Goal: Information Seeking & Learning: Learn about a topic

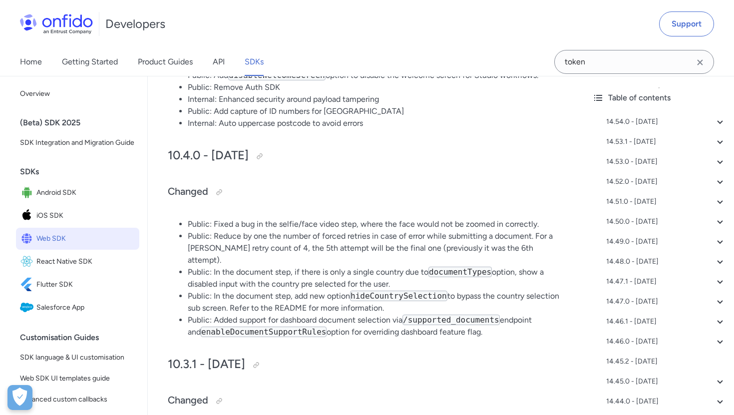
scroll to position [11627, 0]
click at [215, 200] on div at bounding box center [219, 192] width 16 height 16
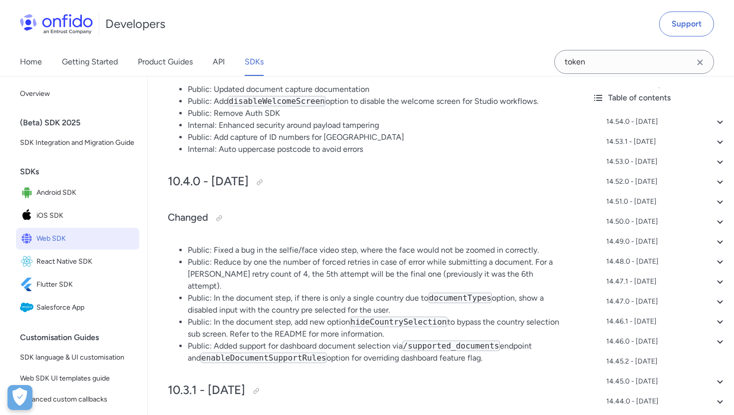
scroll to position [11623, 0]
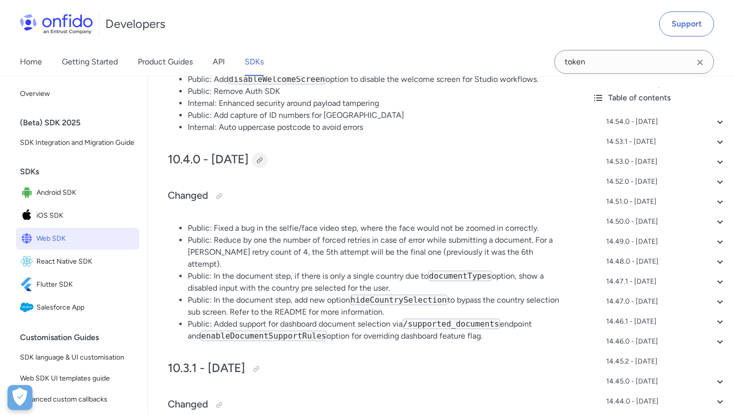
click at [264, 164] on div at bounding box center [260, 160] width 8 height 8
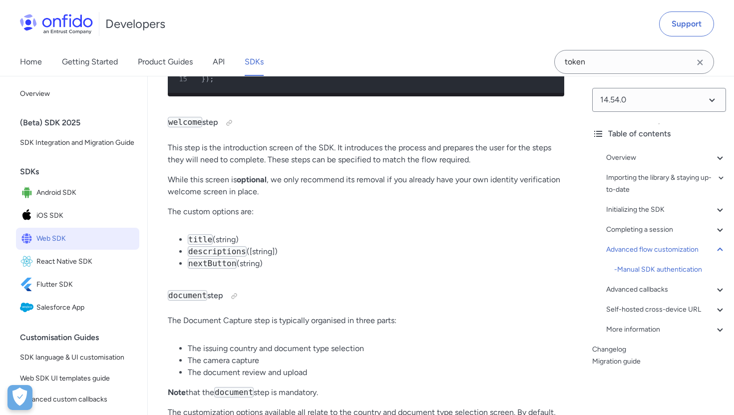
scroll to position [14192, 0]
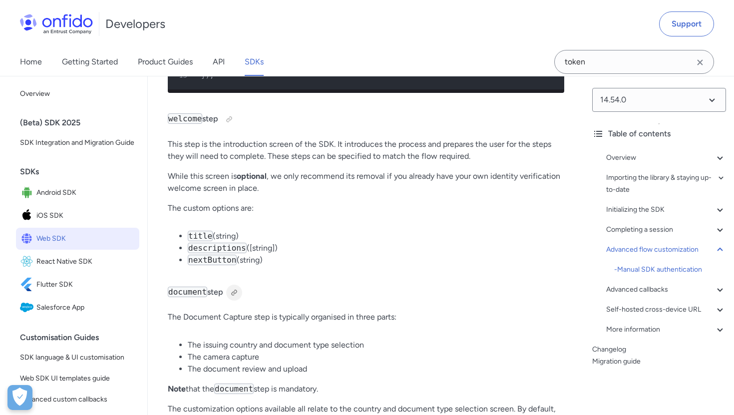
click at [238, 289] on div at bounding box center [234, 293] width 8 height 8
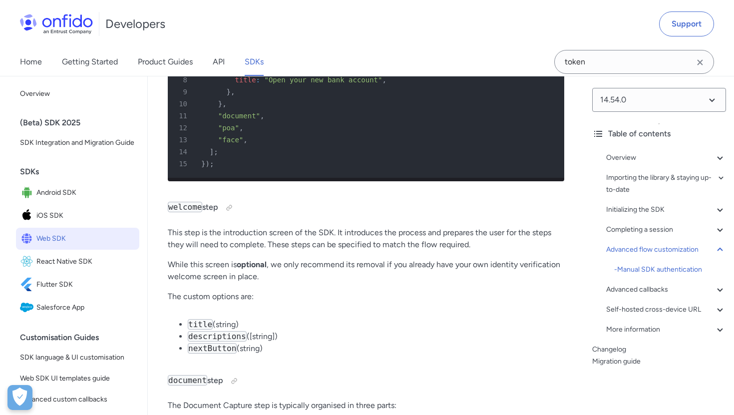
scroll to position [14101, 0]
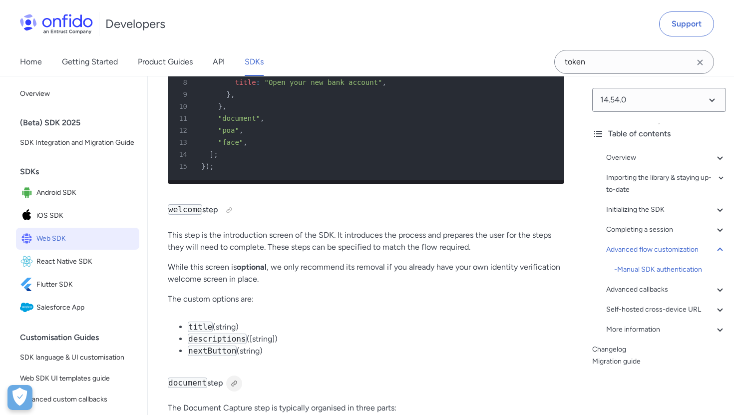
click at [237, 375] on div at bounding box center [234, 383] width 16 height 16
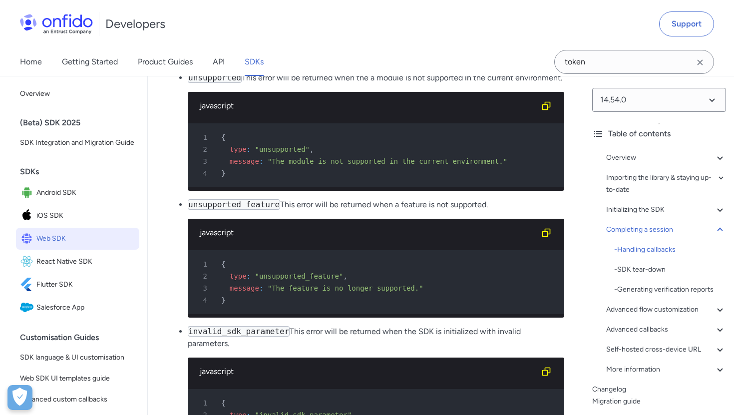
scroll to position [11199, 0]
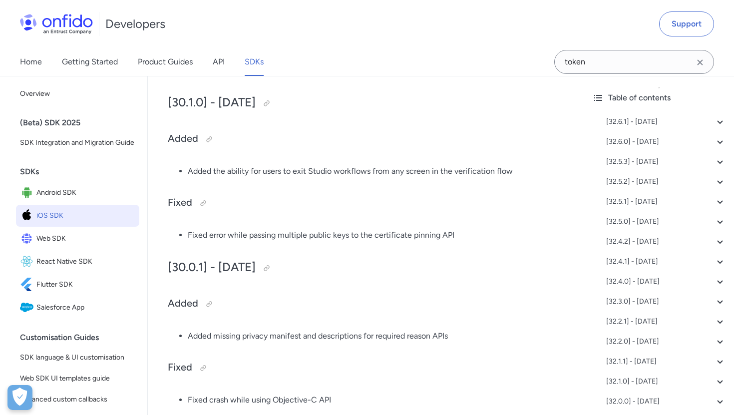
scroll to position [3614, 0]
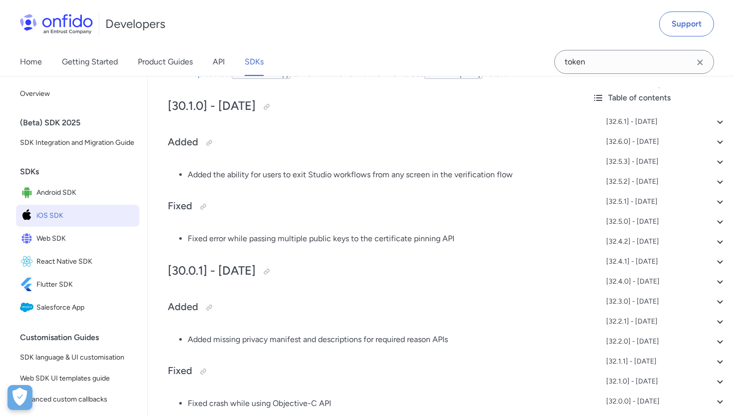
click at [46, 218] on span "iOS SDK" at bounding box center [85, 216] width 99 height 14
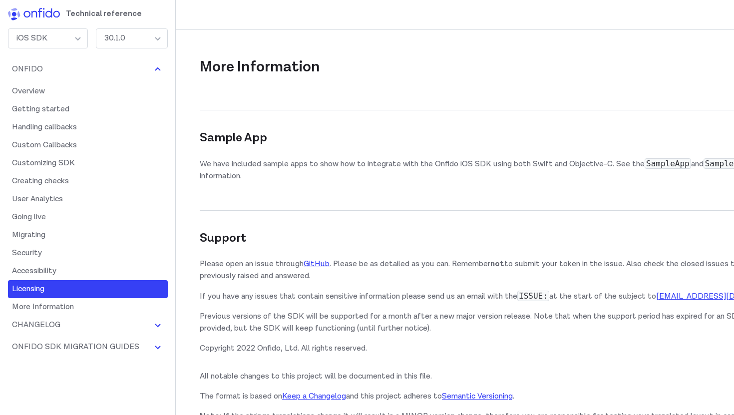
scroll to position [22778, 0]
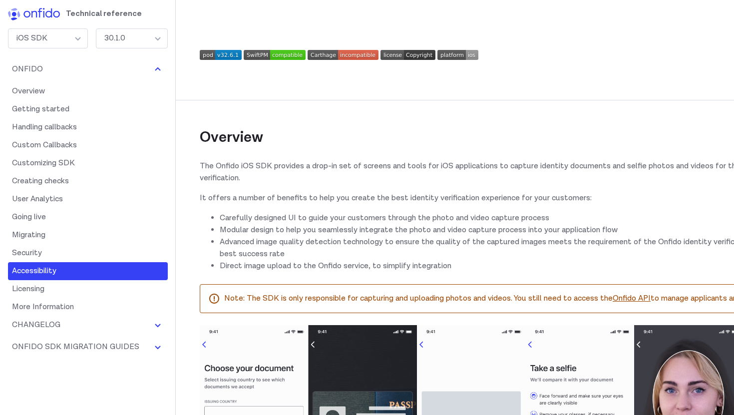
scroll to position [22886, 0]
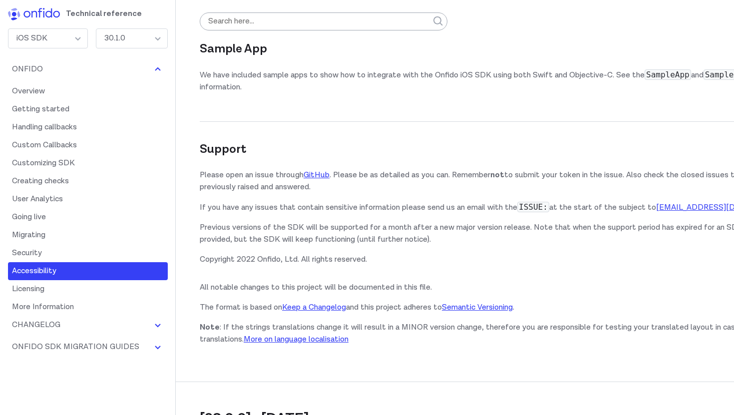
scroll to position [22859, 0]
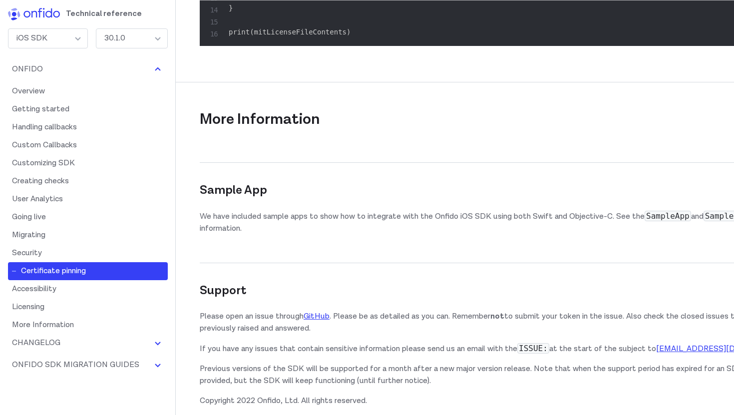
scroll to position [22727, 0]
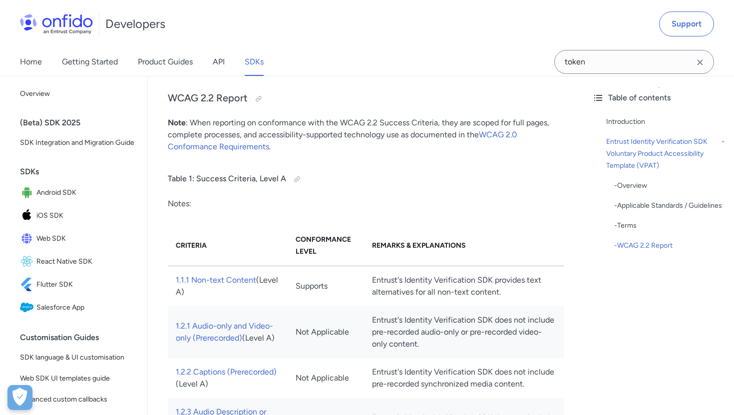
scroll to position [1955, 0]
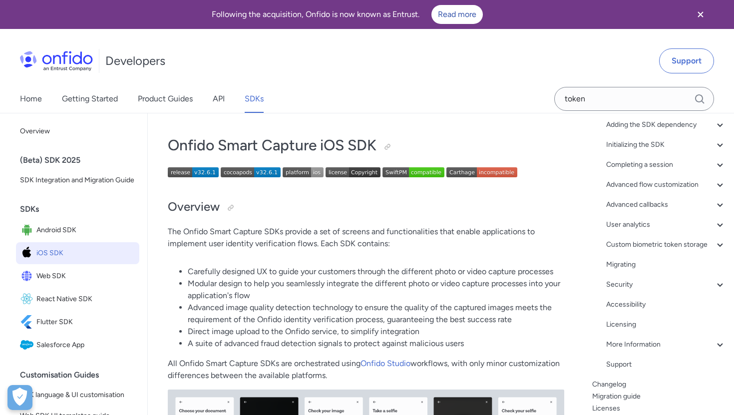
scroll to position [92, 0]
click at [634, 304] on div "Accessibility" at bounding box center [666, 302] width 120 height 12
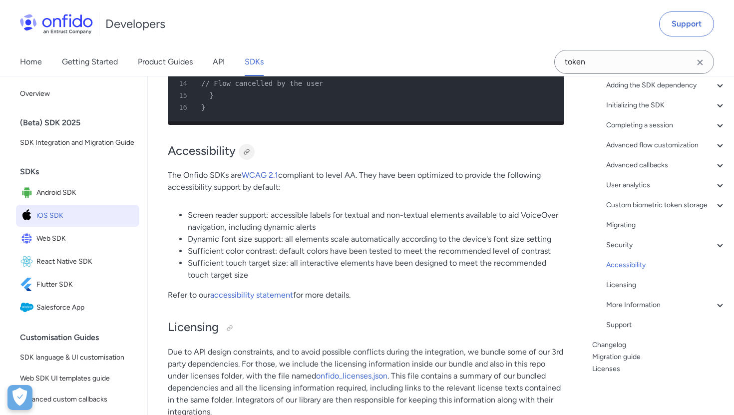
click at [250, 148] on div at bounding box center [247, 152] width 8 height 8
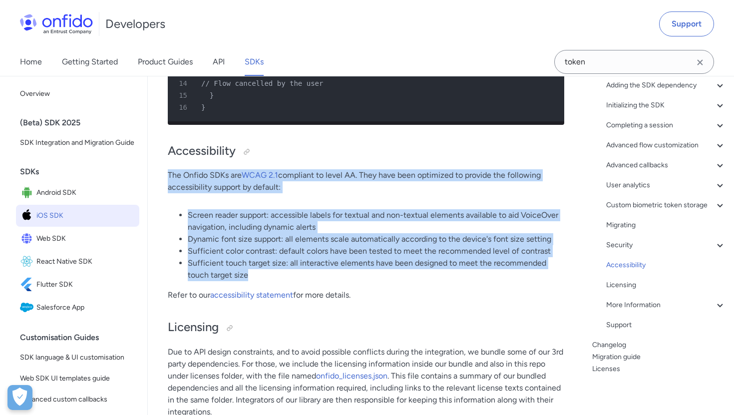
drag, startPoint x: 167, startPoint y: 139, endPoint x: 253, endPoint y: 238, distance: 130.9
copy div "The Onfido SDKs are WCAG 2.1 compliant to level AA. They have been optimized to…"
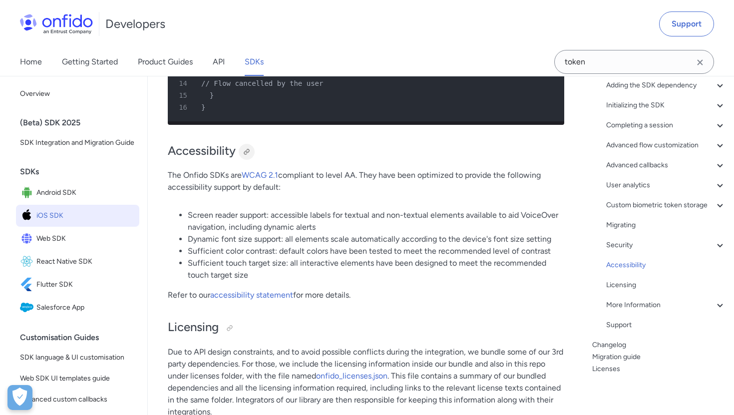
click at [243, 148] on div at bounding box center [247, 152] width 8 height 8
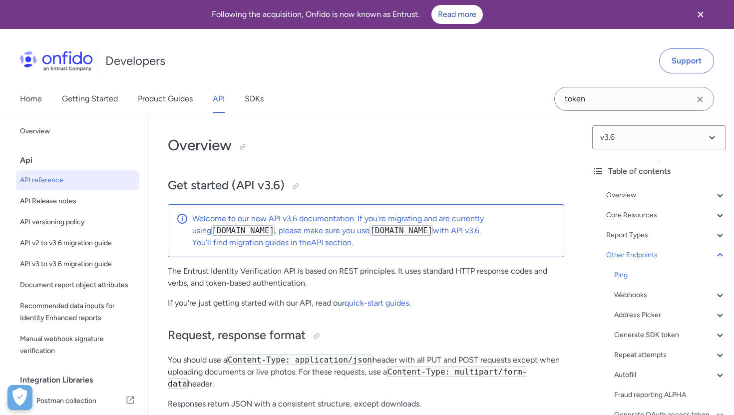
click at [258, 85] on link "SDKs" at bounding box center [254, 99] width 19 height 28
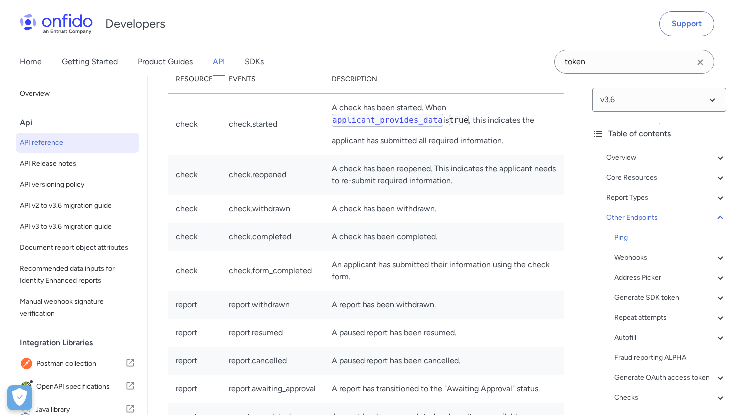
scroll to position [92281, 0]
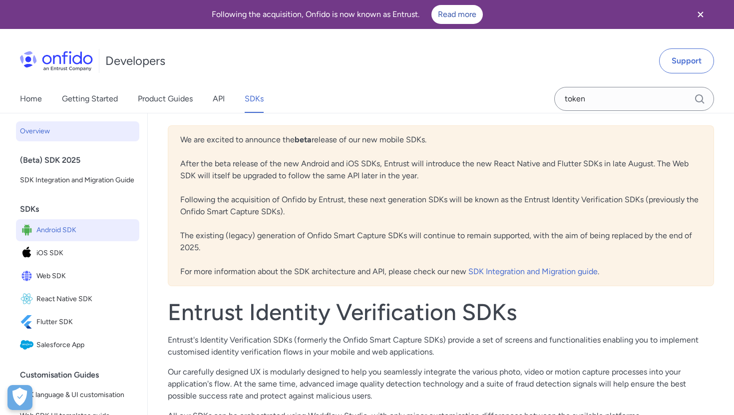
click at [67, 232] on span "Android SDK" at bounding box center [85, 230] width 99 height 14
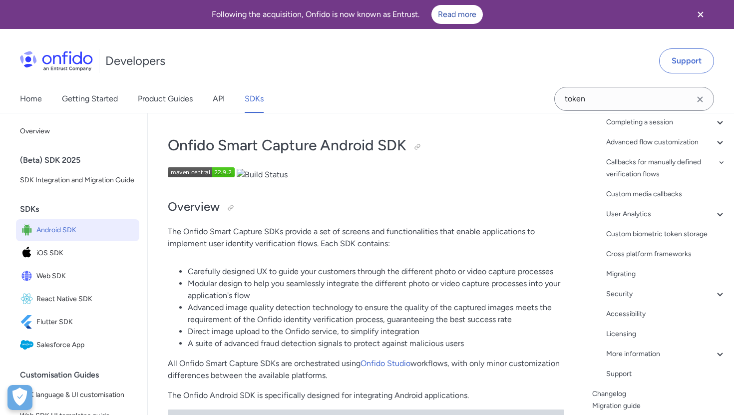
scroll to position [142, 0]
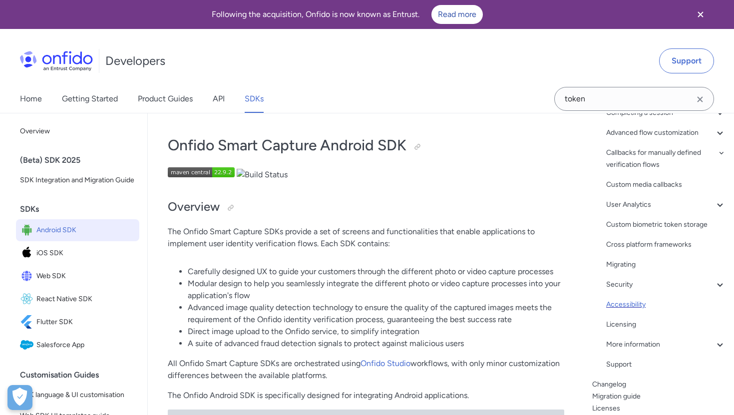
click at [629, 302] on div "Accessibility" at bounding box center [666, 304] width 120 height 12
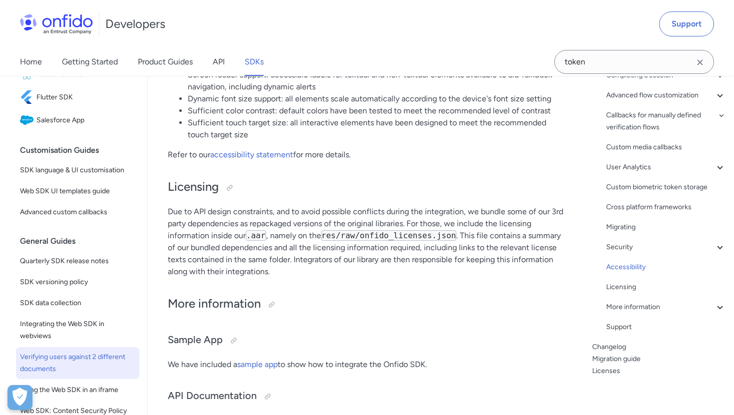
scroll to position [165, 0]
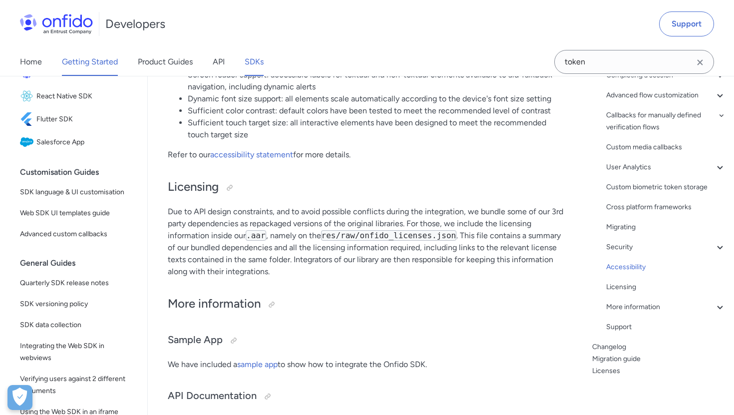
click at [105, 59] on link "Getting Started" at bounding box center [90, 62] width 56 height 28
click at [161, 57] on link "Product Guides" at bounding box center [165, 62] width 55 height 28
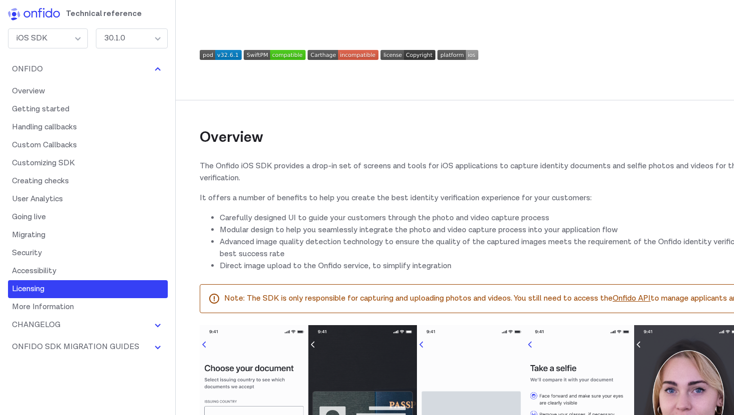
scroll to position [22633, 0]
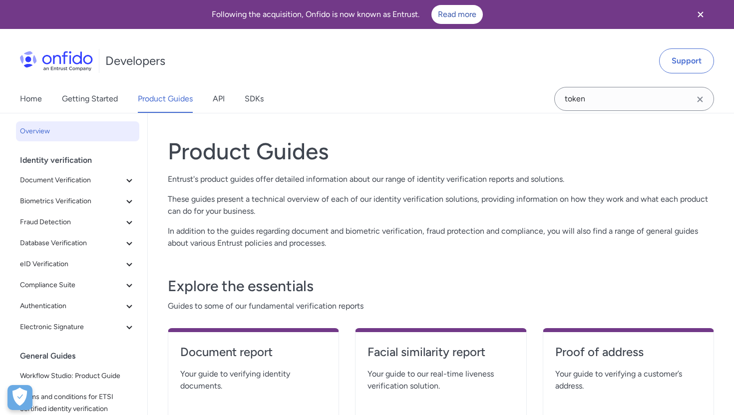
scroll to position [135, 0]
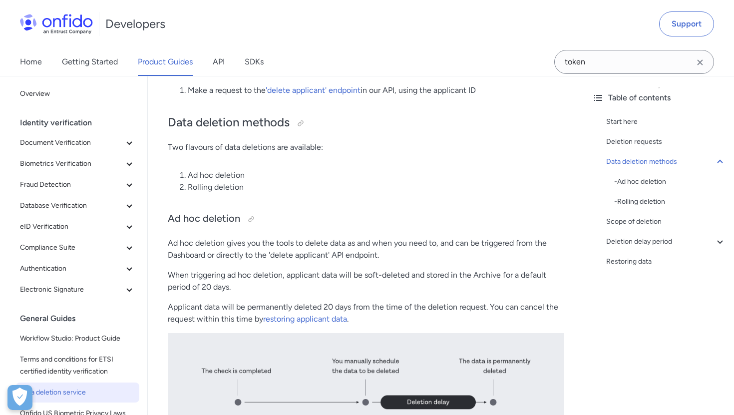
scroll to position [761, 0]
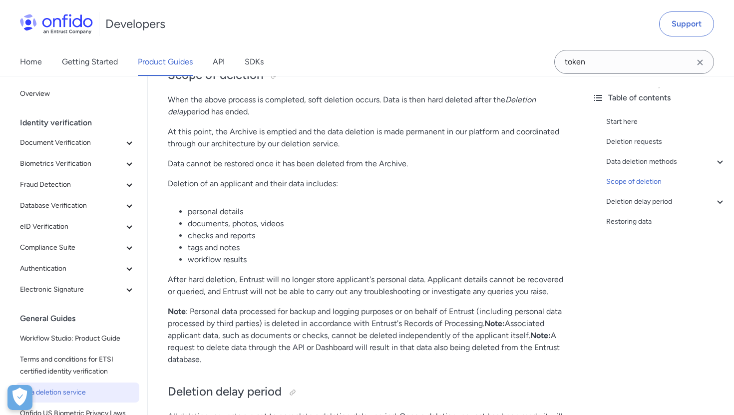
scroll to position [1504, 0]
